Goal: Transaction & Acquisition: Obtain resource

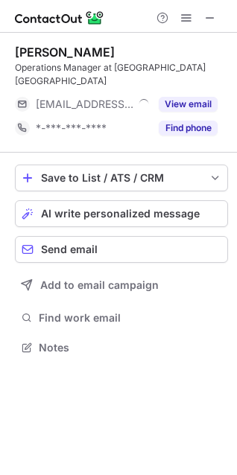
scroll to position [324, 237]
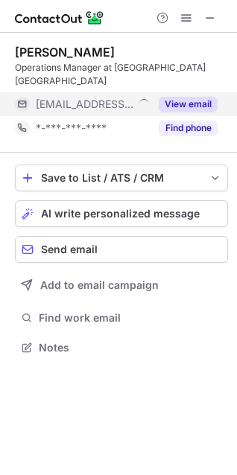
click at [184, 97] on button "View email" at bounding box center [188, 104] width 59 height 15
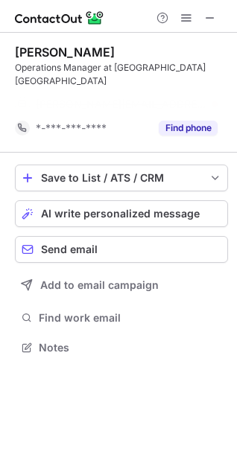
scroll to position [300, 237]
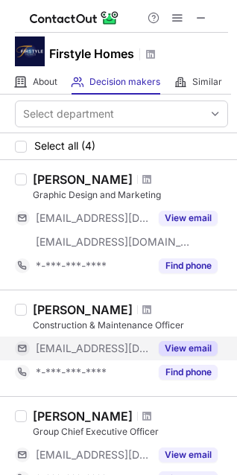
click at [186, 344] on button "View email" at bounding box center [188, 348] width 59 height 15
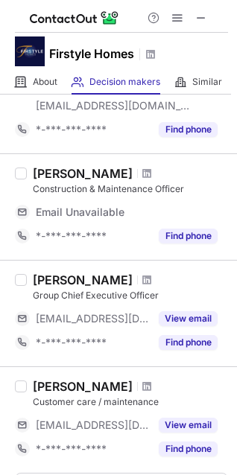
scroll to position [149, 0]
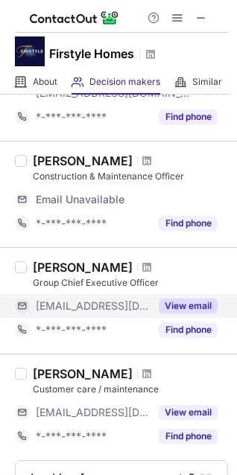
click at [179, 305] on button "View email" at bounding box center [188, 306] width 59 height 15
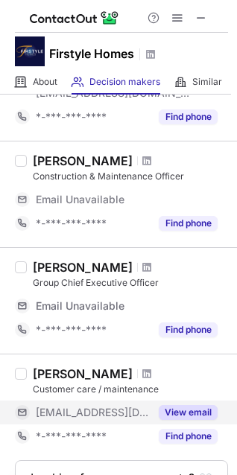
click at [209, 411] on button "View email" at bounding box center [188, 412] width 59 height 15
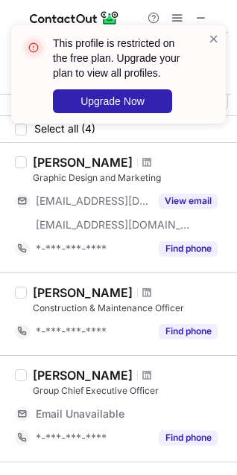
scroll to position [0, 0]
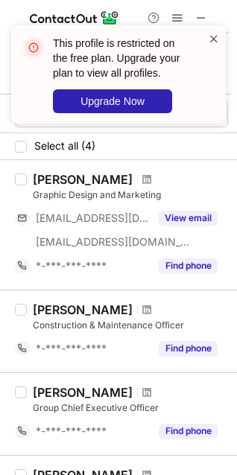
click at [214, 39] on span at bounding box center [214, 38] width 12 height 15
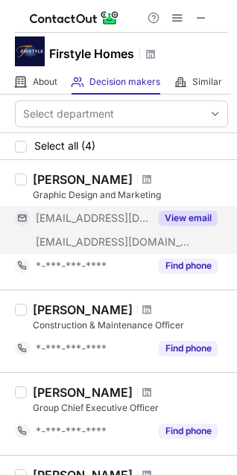
click at [195, 221] on button "View email" at bounding box center [188, 218] width 59 height 15
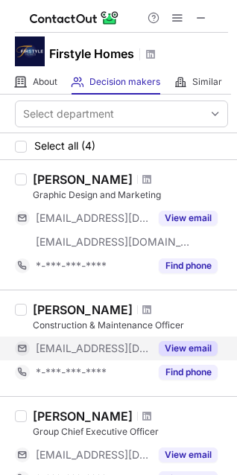
click at [186, 351] on button "View email" at bounding box center [188, 348] width 59 height 15
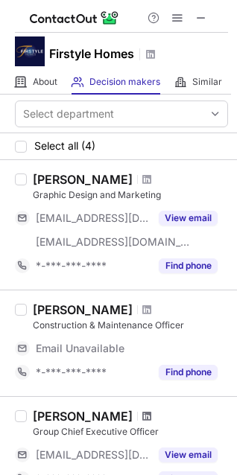
click at [142, 413] on span at bounding box center [146, 417] width 9 height 12
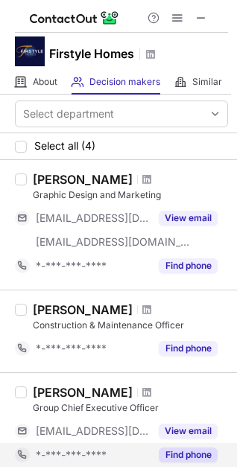
drag, startPoint x: 165, startPoint y: 449, endPoint x: 198, endPoint y: 459, distance: 34.2
click at [198, 459] on button "Find phone" at bounding box center [188, 455] width 59 height 15
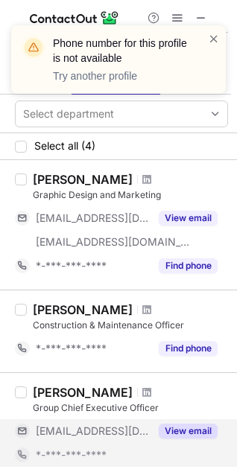
click at [193, 429] on button "View email" at bounding box center [188, 431] width 59 height 15
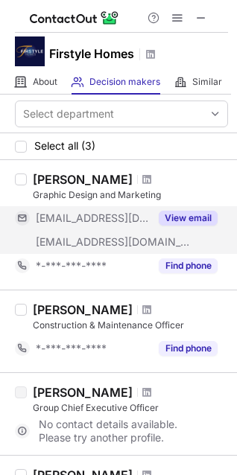
click at [190, 213] on button "View email" at bounding box center [188, 218] width 59 height 15
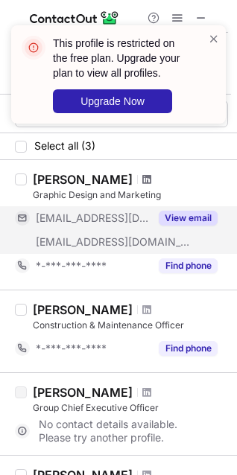
click at [142, 178] on span at bounding box center [146, 180] width 9 height 12
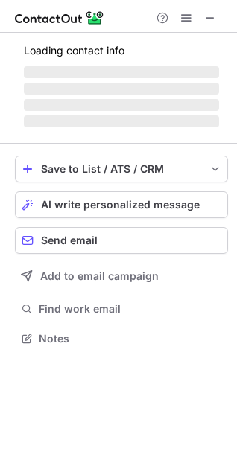
scroll to position [324, 237]
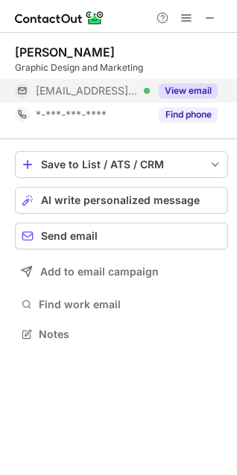
click at [190, 92] on button "View email" at bounding box center [188, 90] width 59 height 15
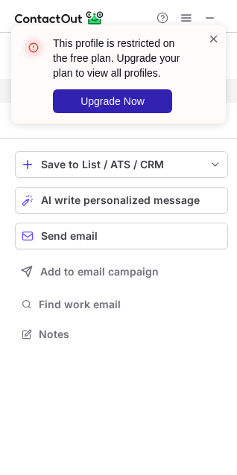
click at [215, 43] on span at bounding box center [214, 38] width 12 height 15
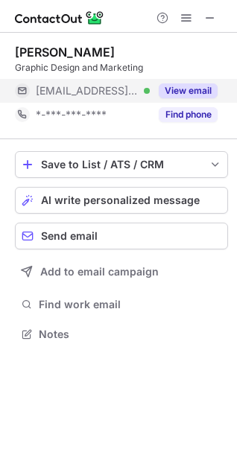
click at [193, 84] on button "View email" at bounding box center [188, 90] width 59 height 15
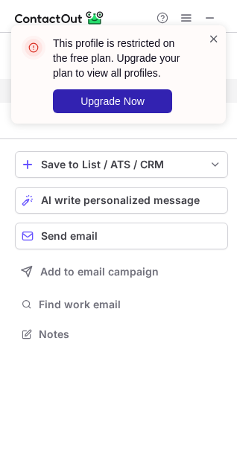
click at [210, 38] on span at bounding box center [214, 38] width 12 height 15
